Goal: Task Accomplishment & Management: Use online tool/utility

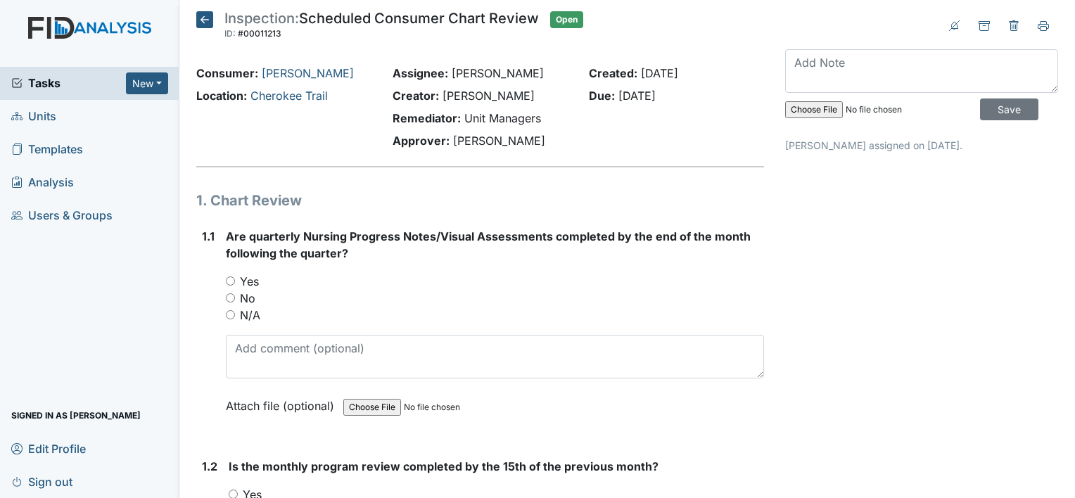
click at [210, 22] on icon at bounding box center [204, 19] width 17 height 17
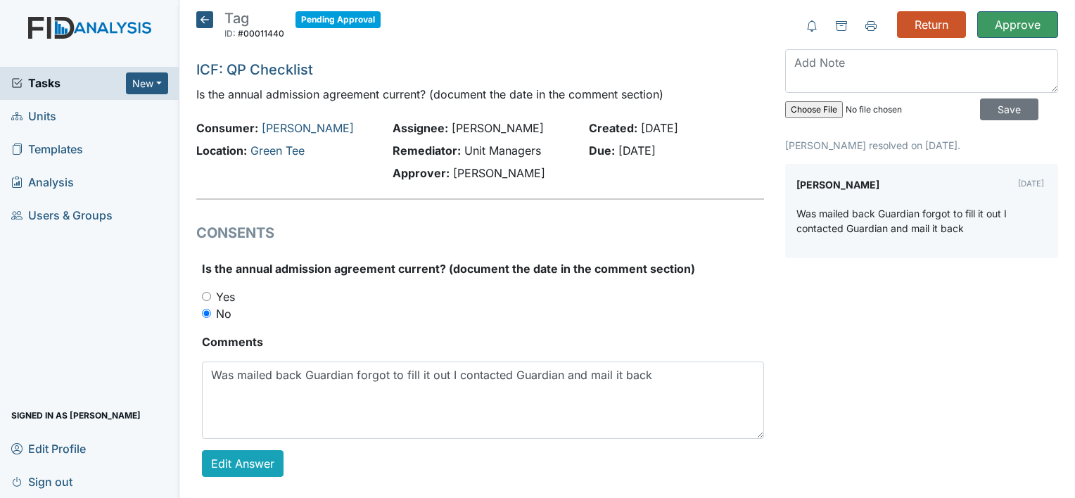
drag, startPoint x: 0, startPoint y: 0, endPoint x: 130, endPoint y: 25, distance: 132.5
click at [130, 25] on img at bounding box center [89, 42] width 179 height 50
